Goal: Download file/media

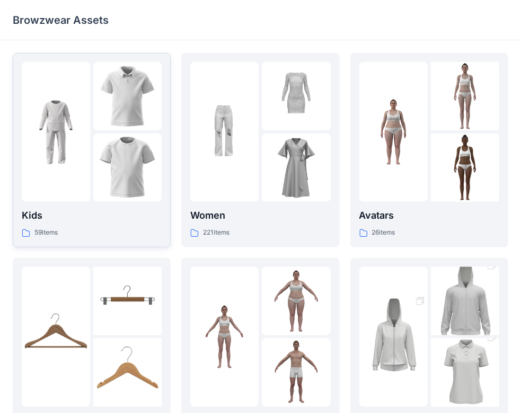
click at [60, 130] on img at bounding box center [56, 132] width 68 height 68
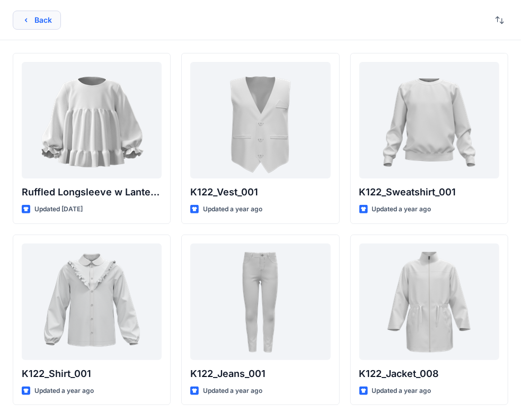
click at [29, 17] on icon "button" at bounding box center [26, 20] width 8 height 8
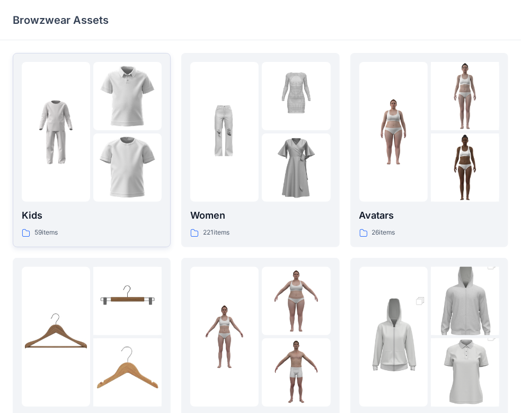
click at [74, 143] on img at bounding box center [56, 132] width 68 height 68
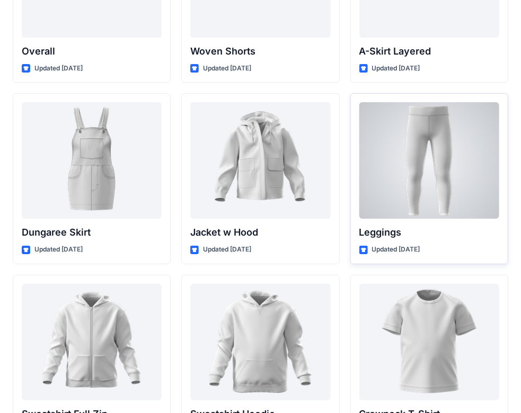
scroll to position [3273, 0]
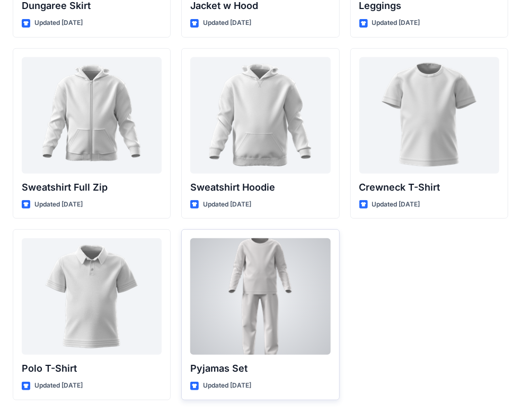
click at [259, 288] on div at bounding box center [260, 297] width 140 height 117
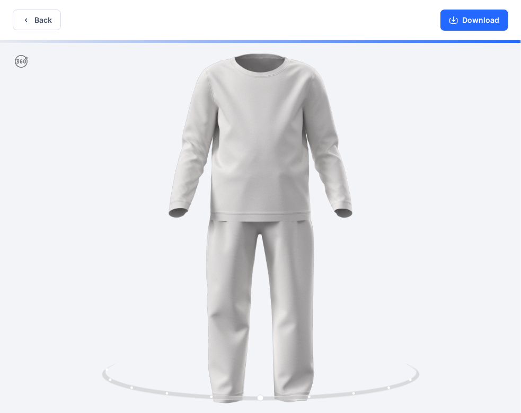
click at [287, 204] on div at bounding box center [260, 227] width 521 height 375
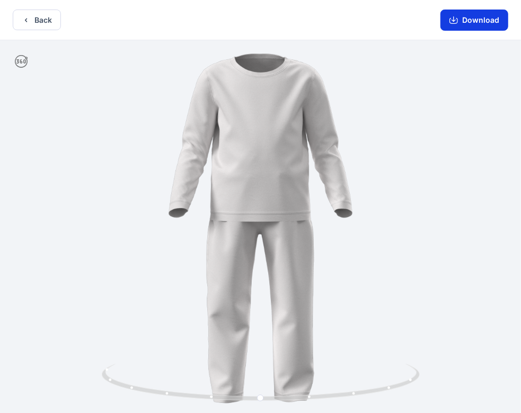
click at [486, 21] on button "Download" at bounding box center [475, 20] width 68 height 21
